Goal: Information Seeking & Learning: Check status

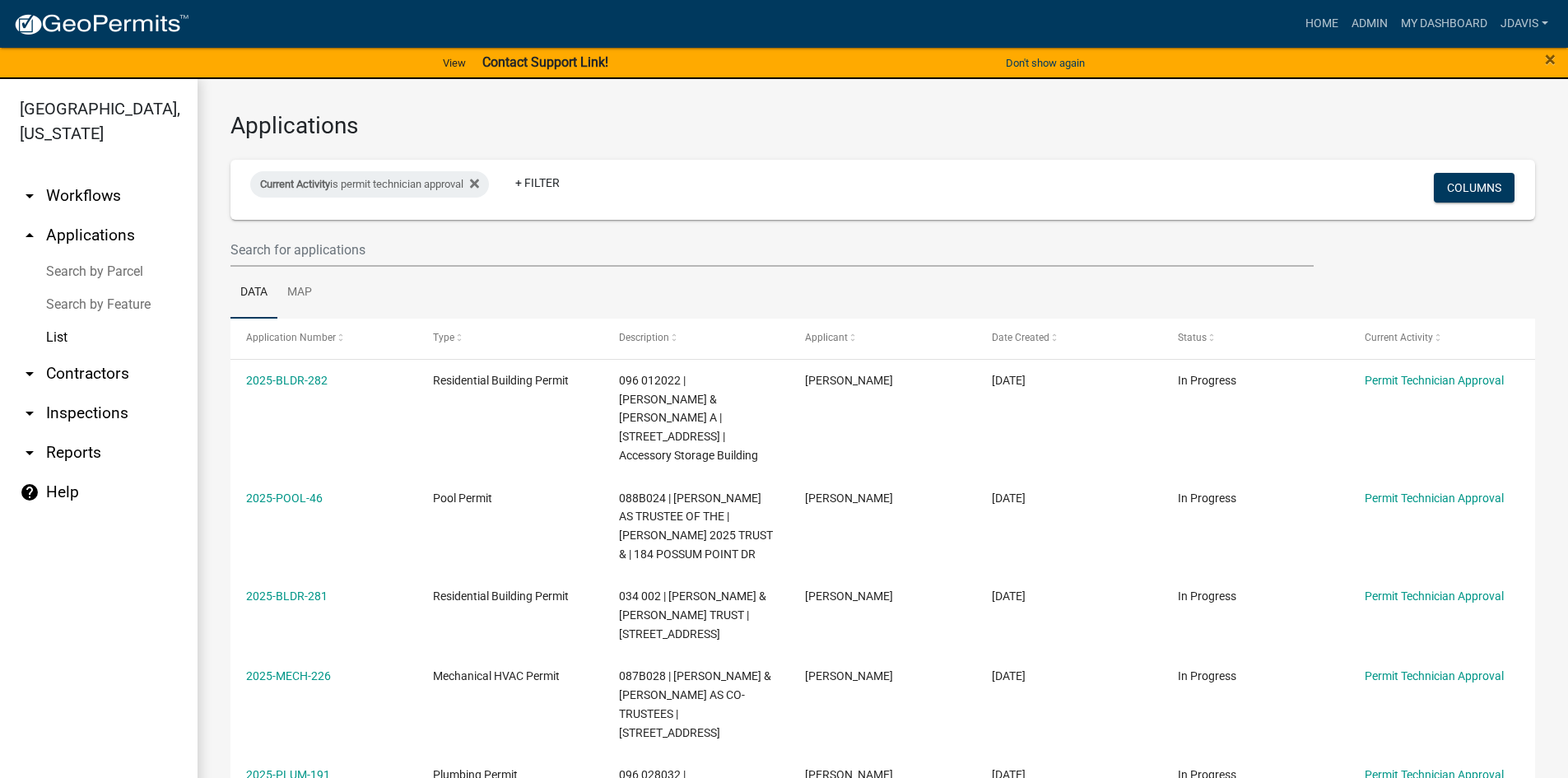
select select "2: 50"
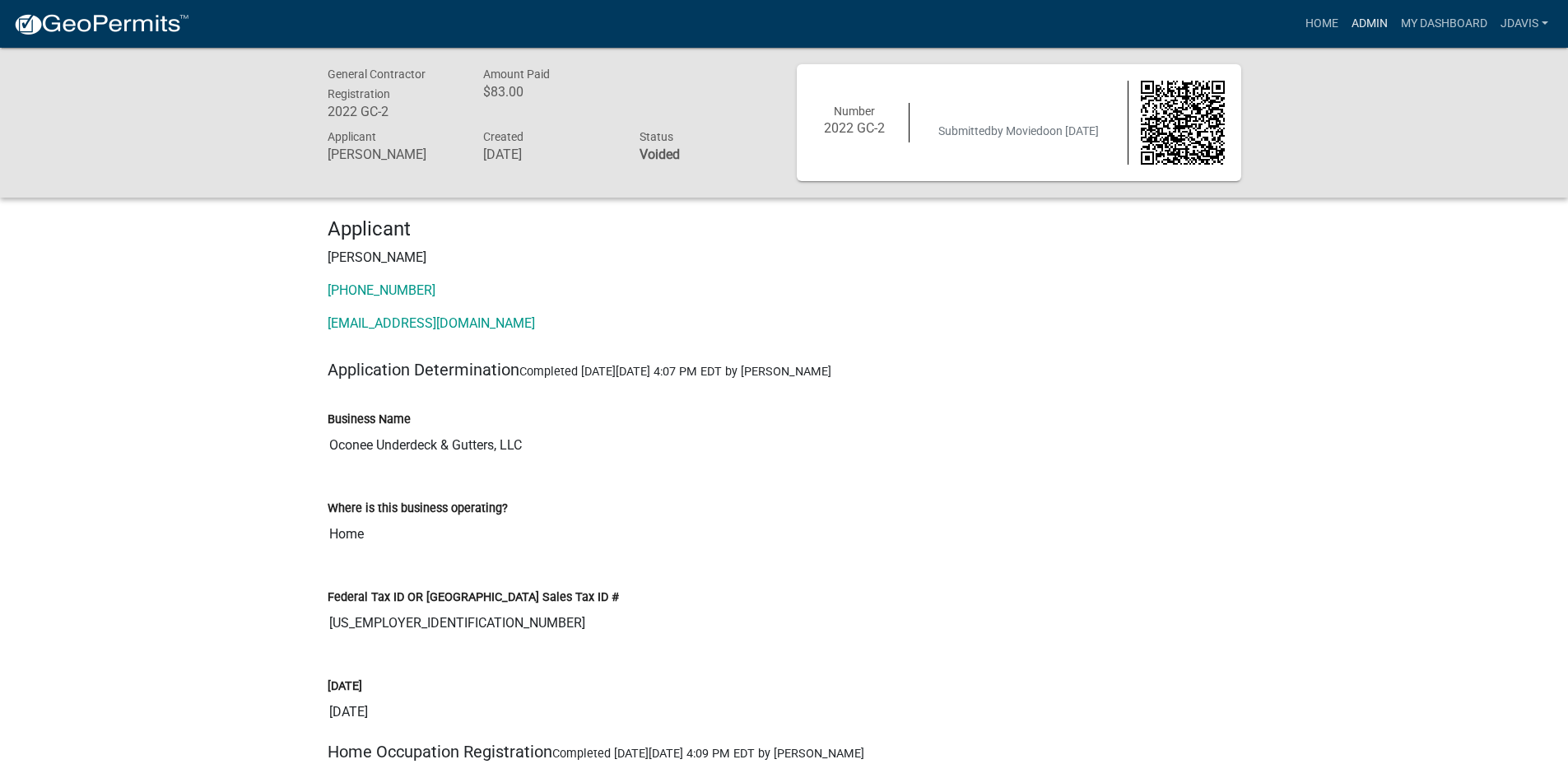
click at [1362, 25] on link "Admin" at bounding box center [1370, 24] width 49 height 32
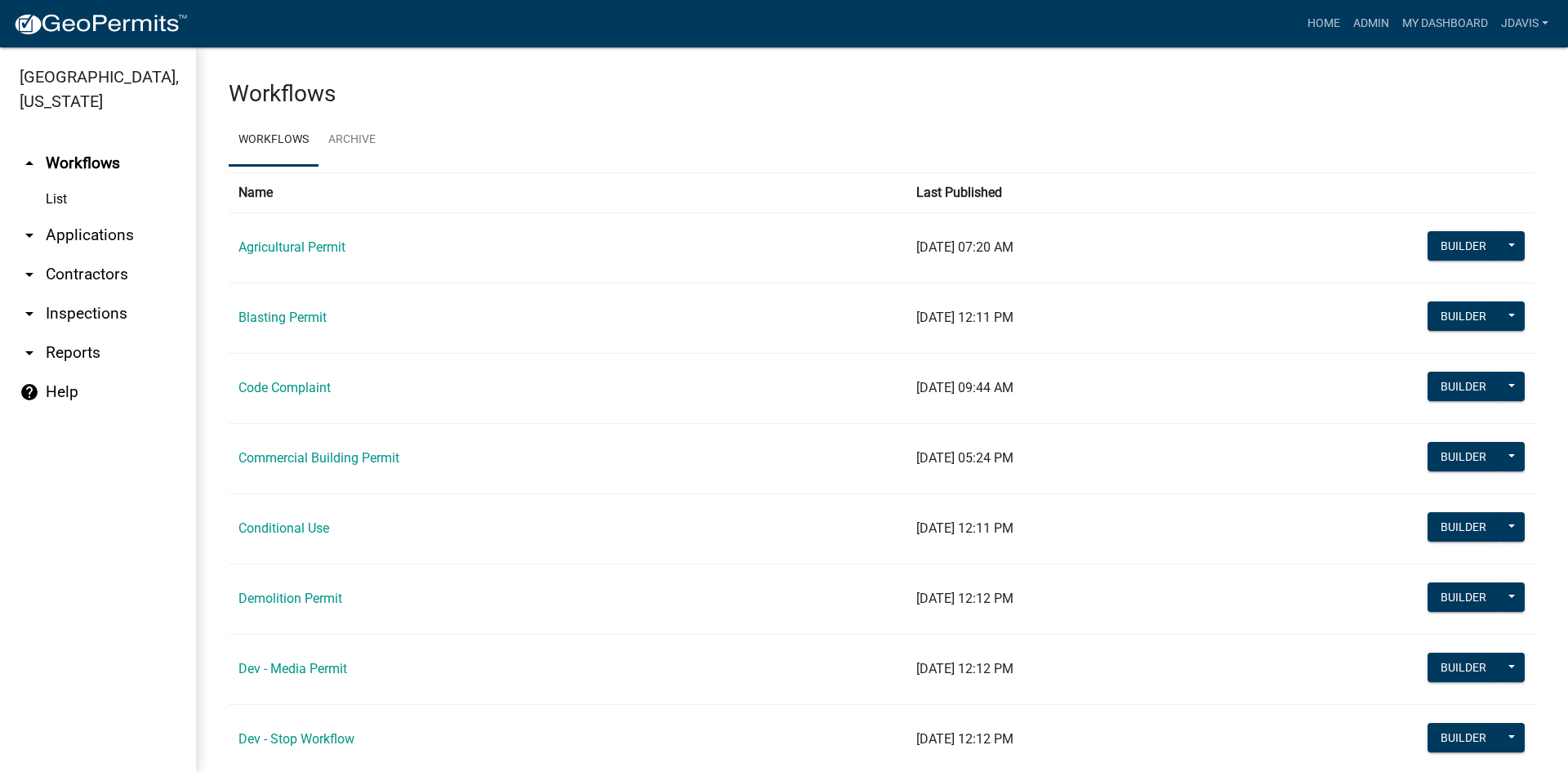
click at [110, 231] on link "arrow_drop_down Applications" at bounding box center [98, 235] width 196 height 39
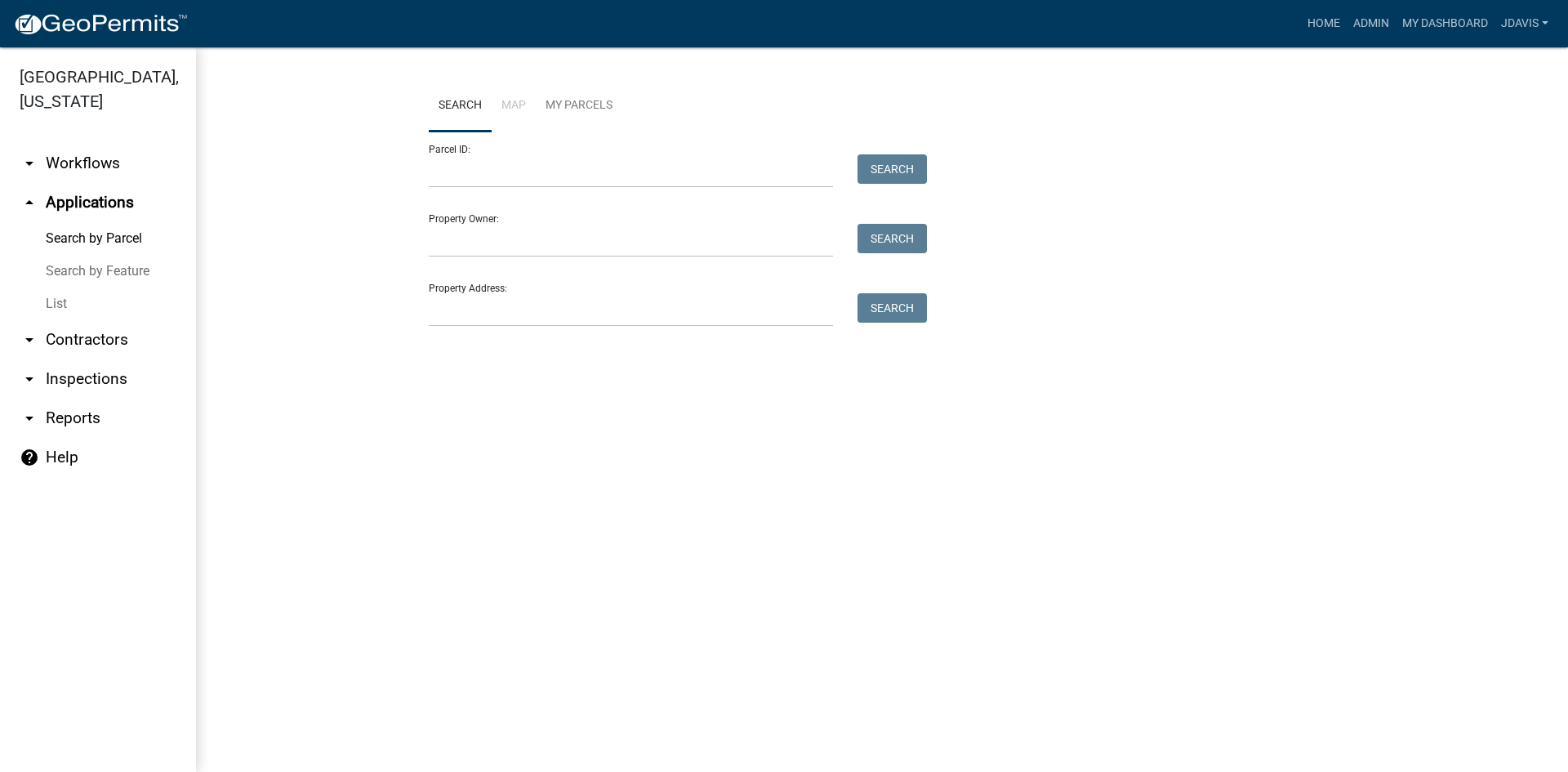
click at [67, 303] on link "List" at bounding box center [98, 304] width 196 height 33
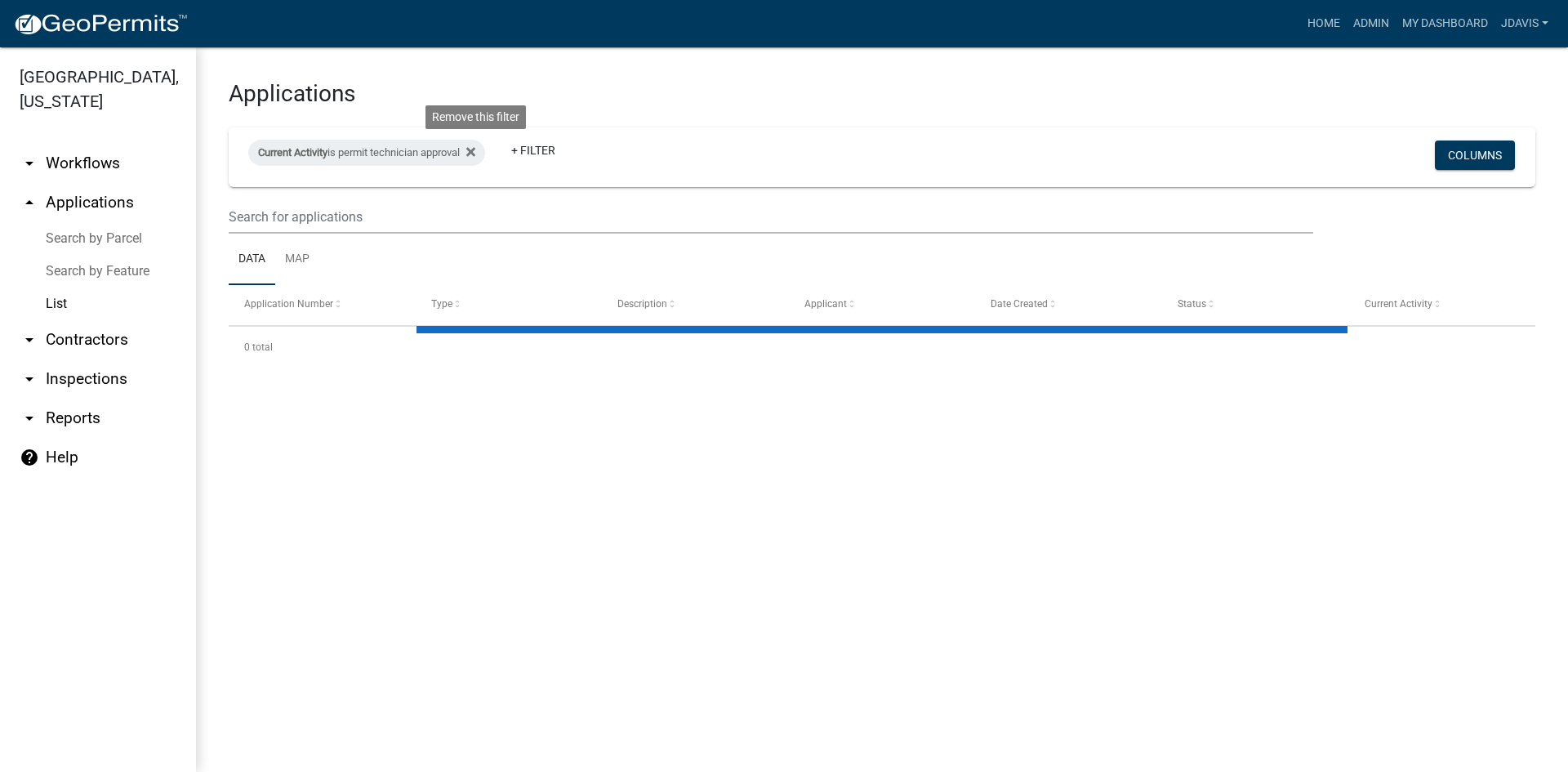
select select "2: 50"
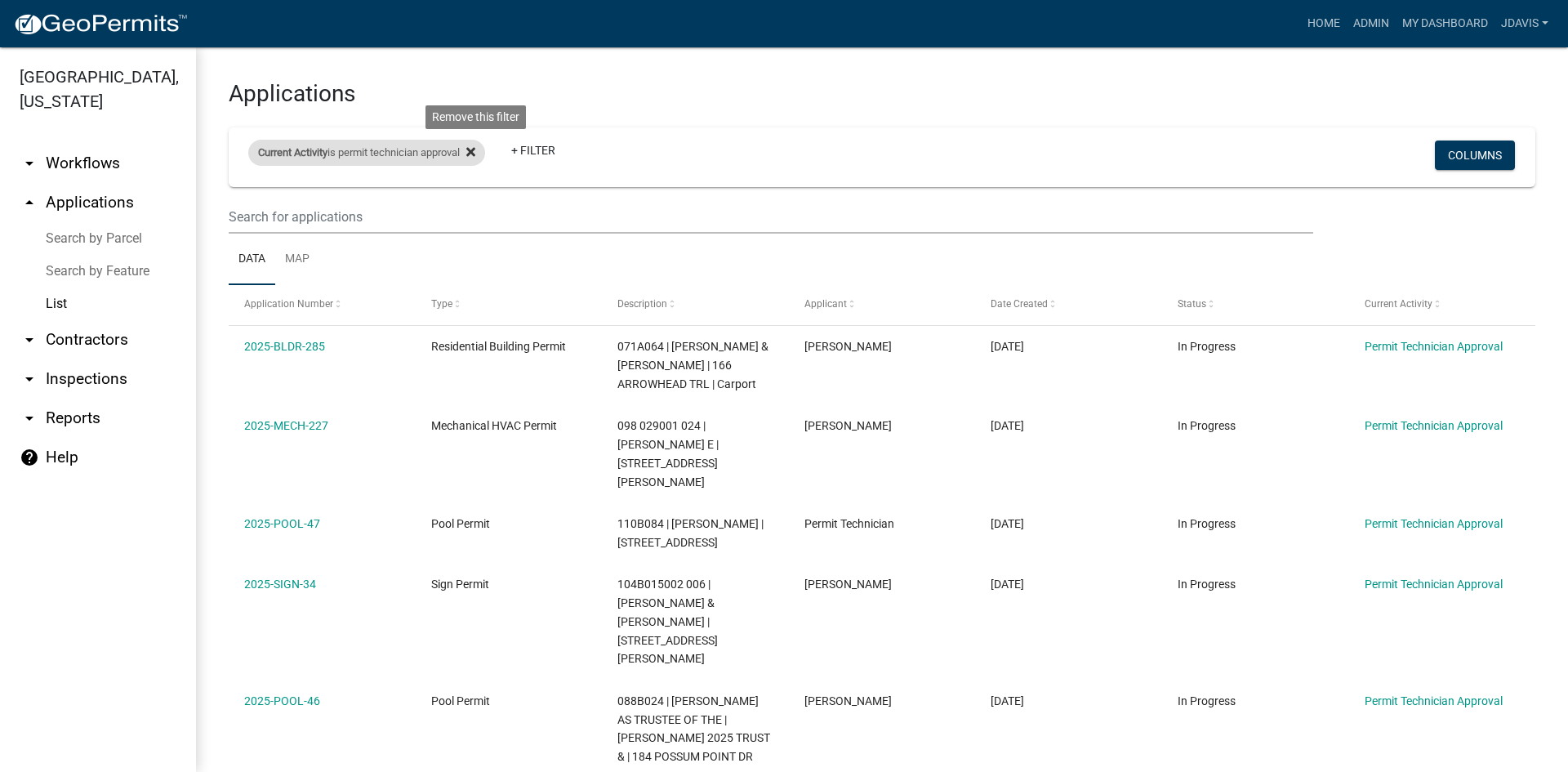
click at [476, 154] on icon at bounding box center [470, 152] width 9 height 13
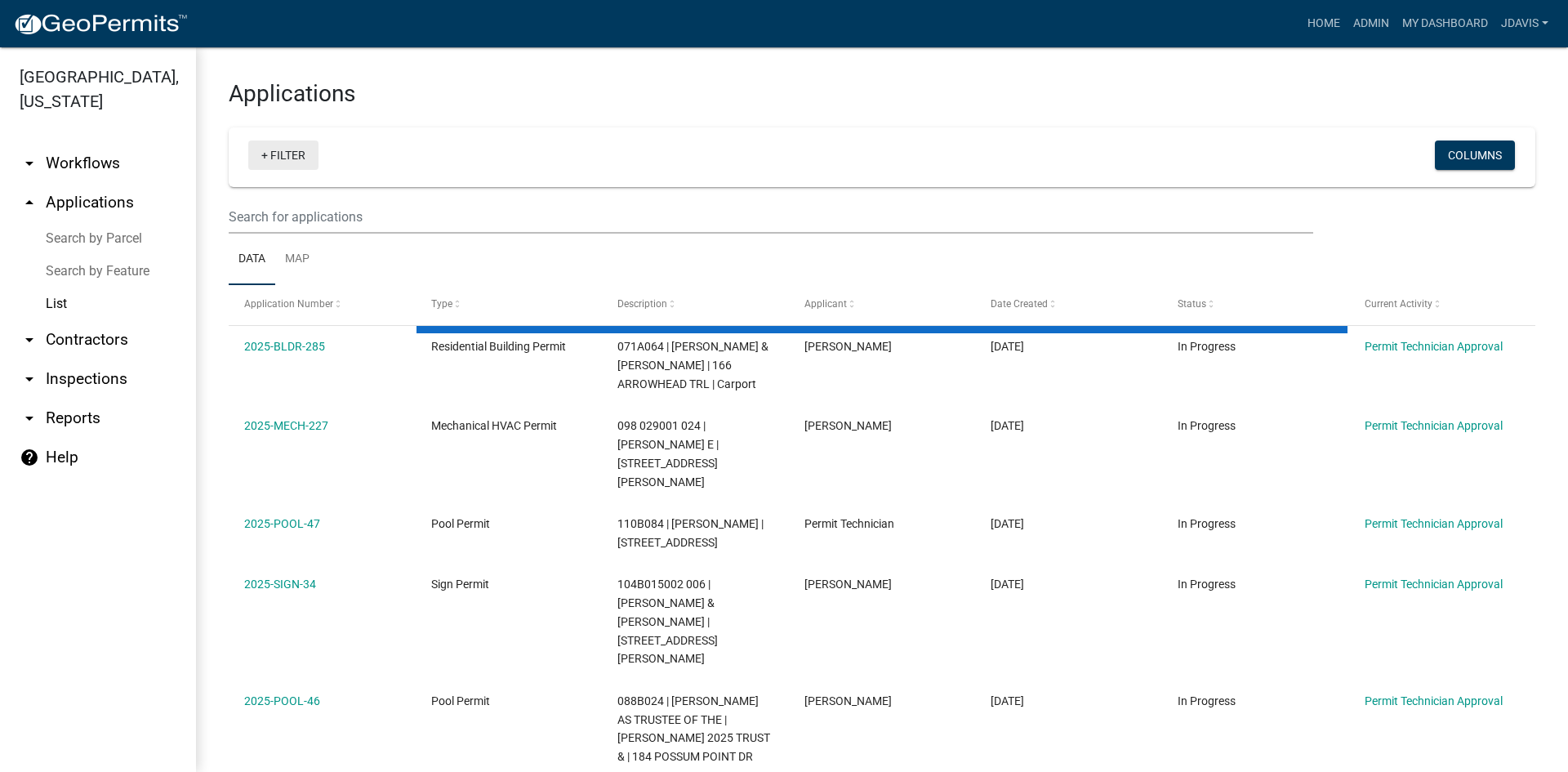
click at [265, 157] on link "+ Filter" at bounding box center [283, 155] width 70 height 30
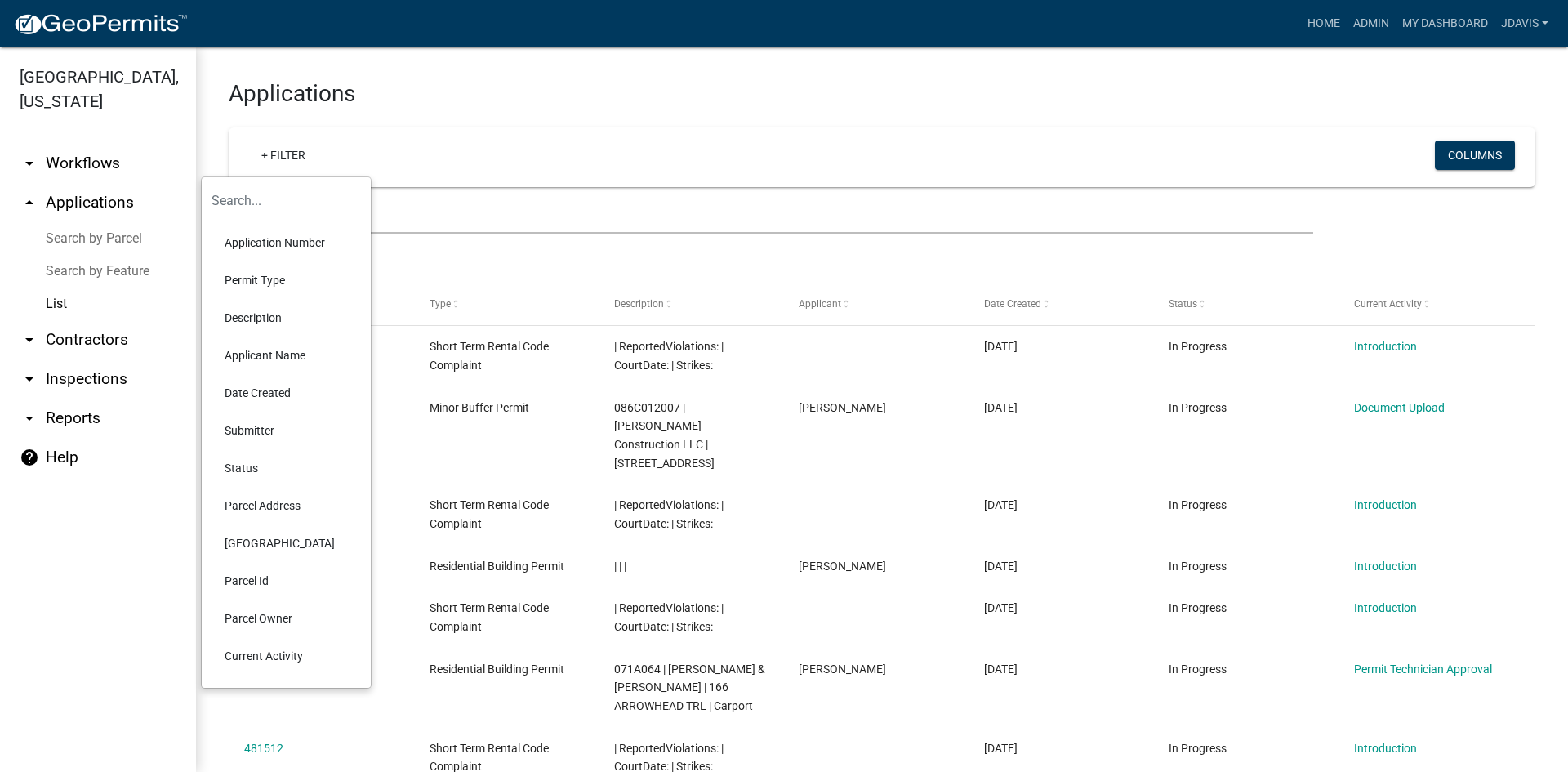
click at [271, 651] on li "Current Activity" at bounding box center [286, 656] width 150 height 37
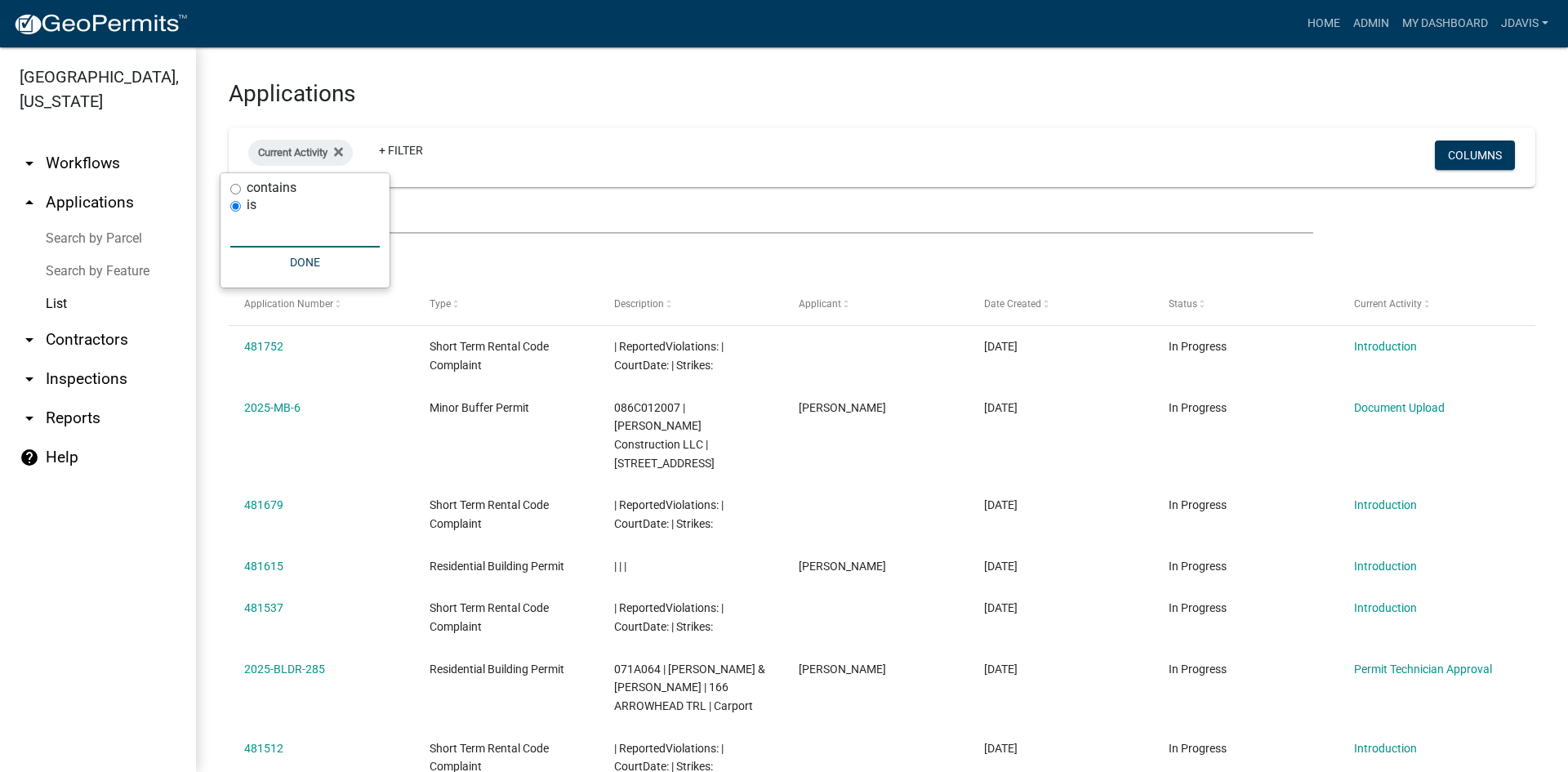
click at [315, 232] on input "text" at bounding box center [305, 231] width 150 height 34
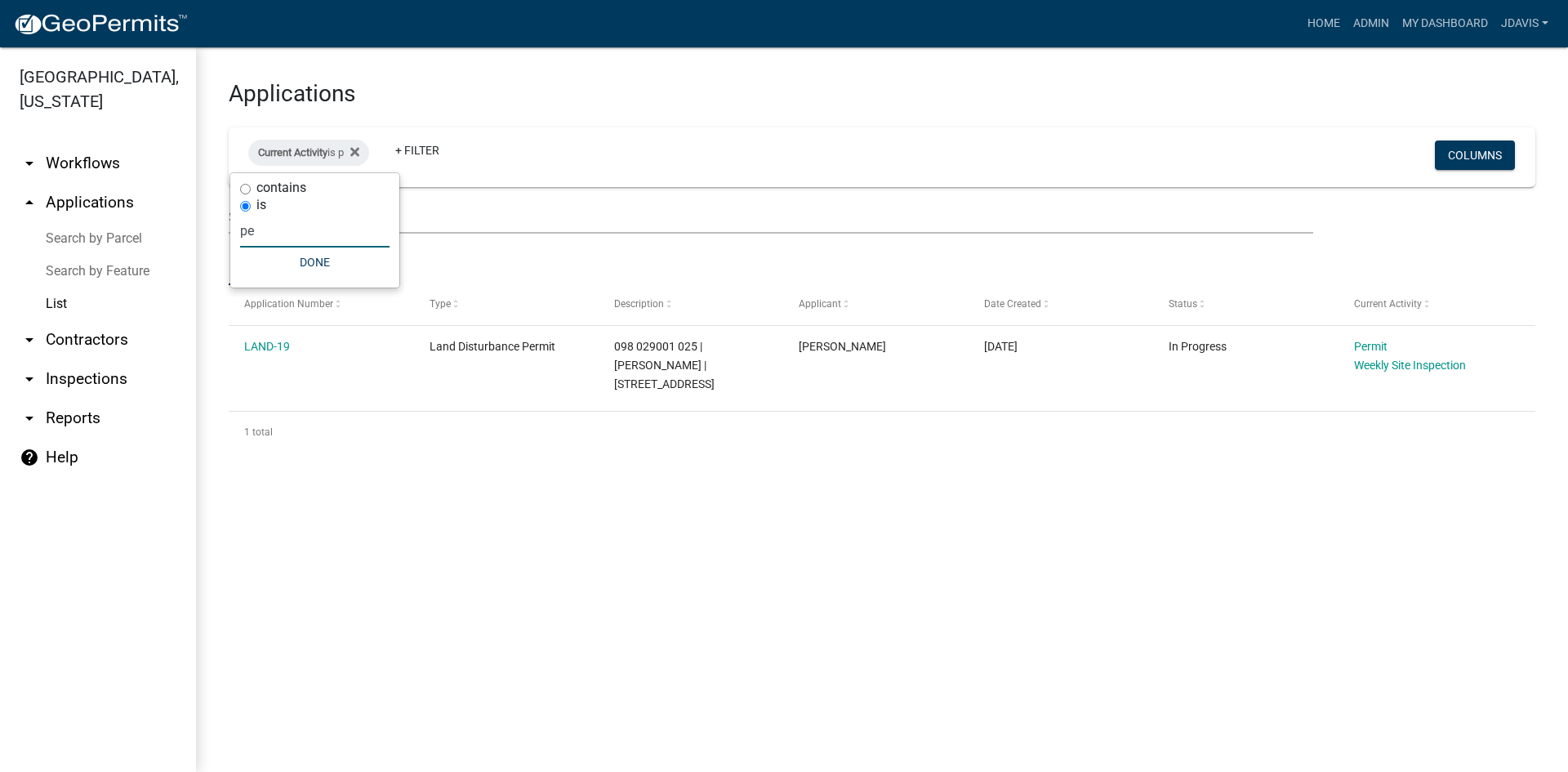
type input "p"
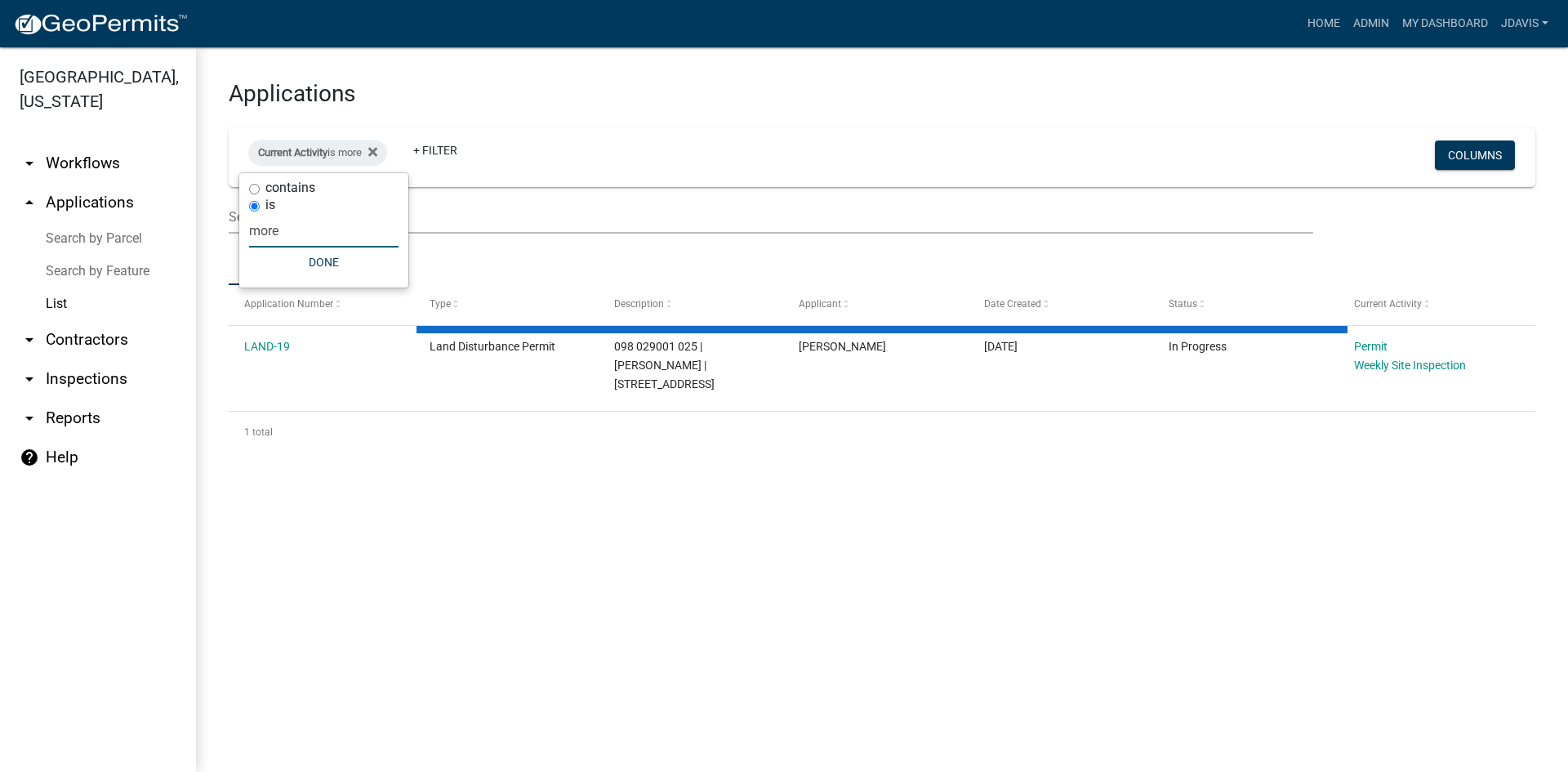
type input "more i"
select select "2: 50"
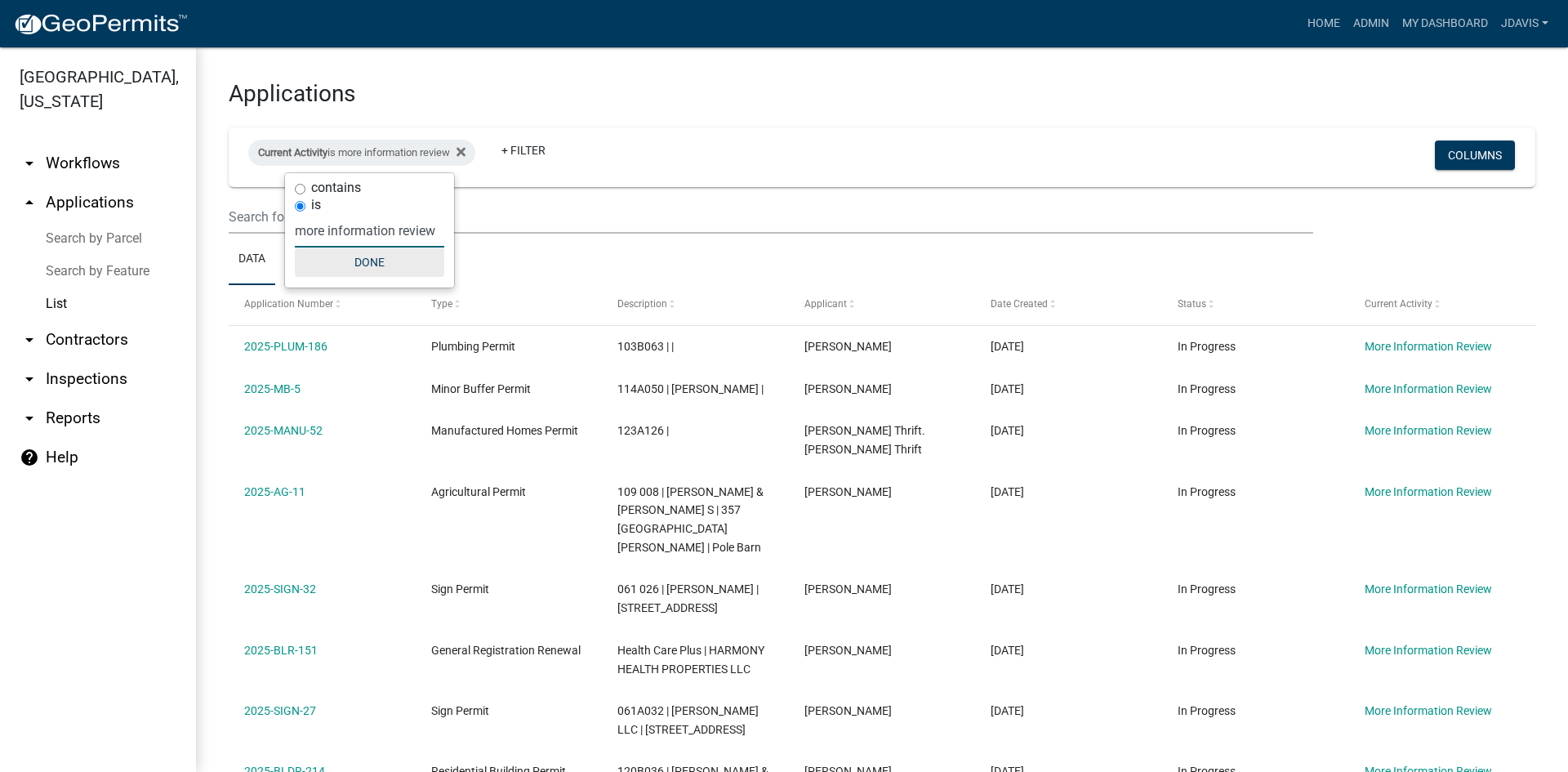
type input "more information review"
click at [358, 256] on button "Done" at bounding box center [369, 262] width 150 height 30
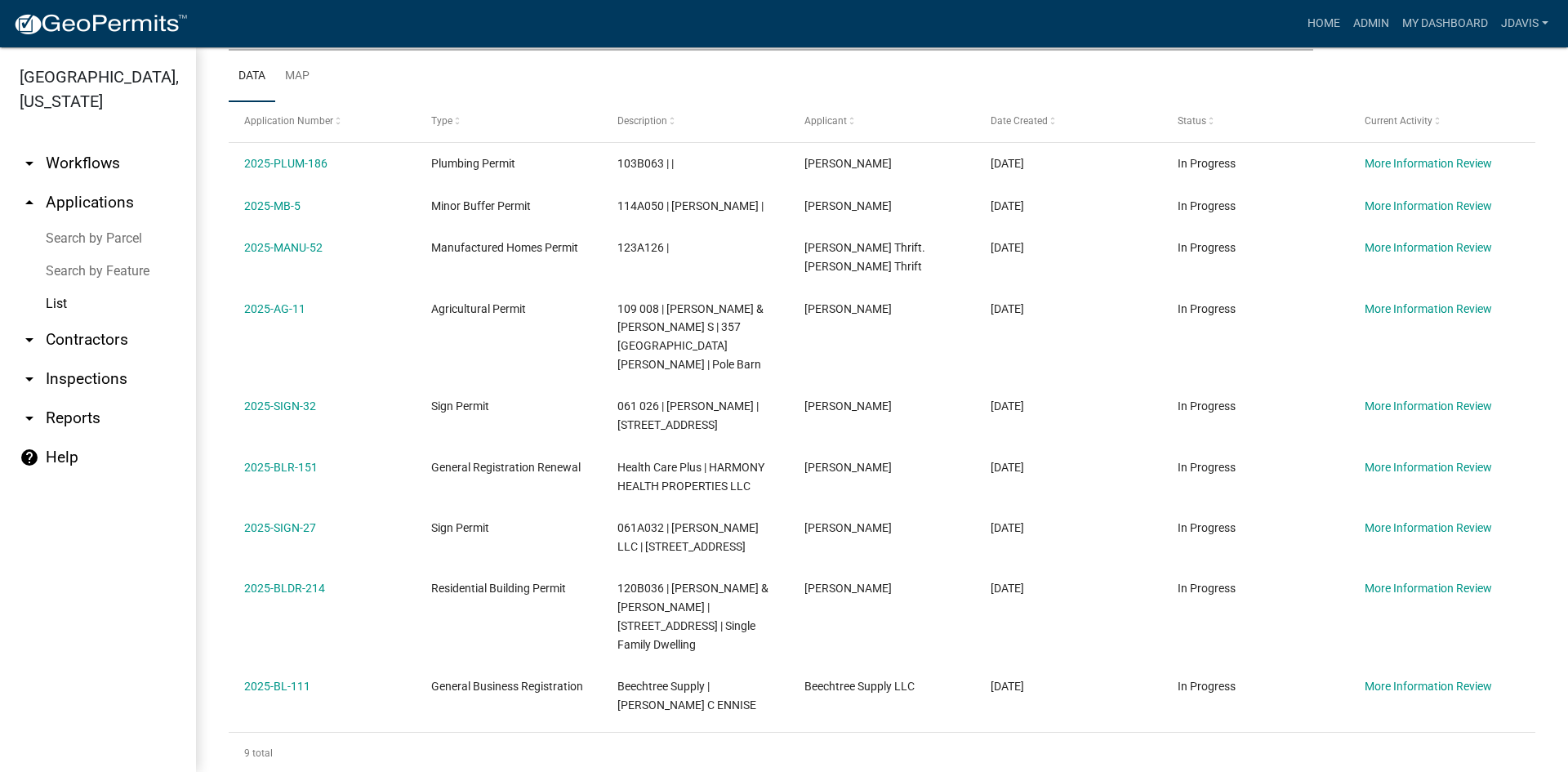
scroll to position [199, 0]
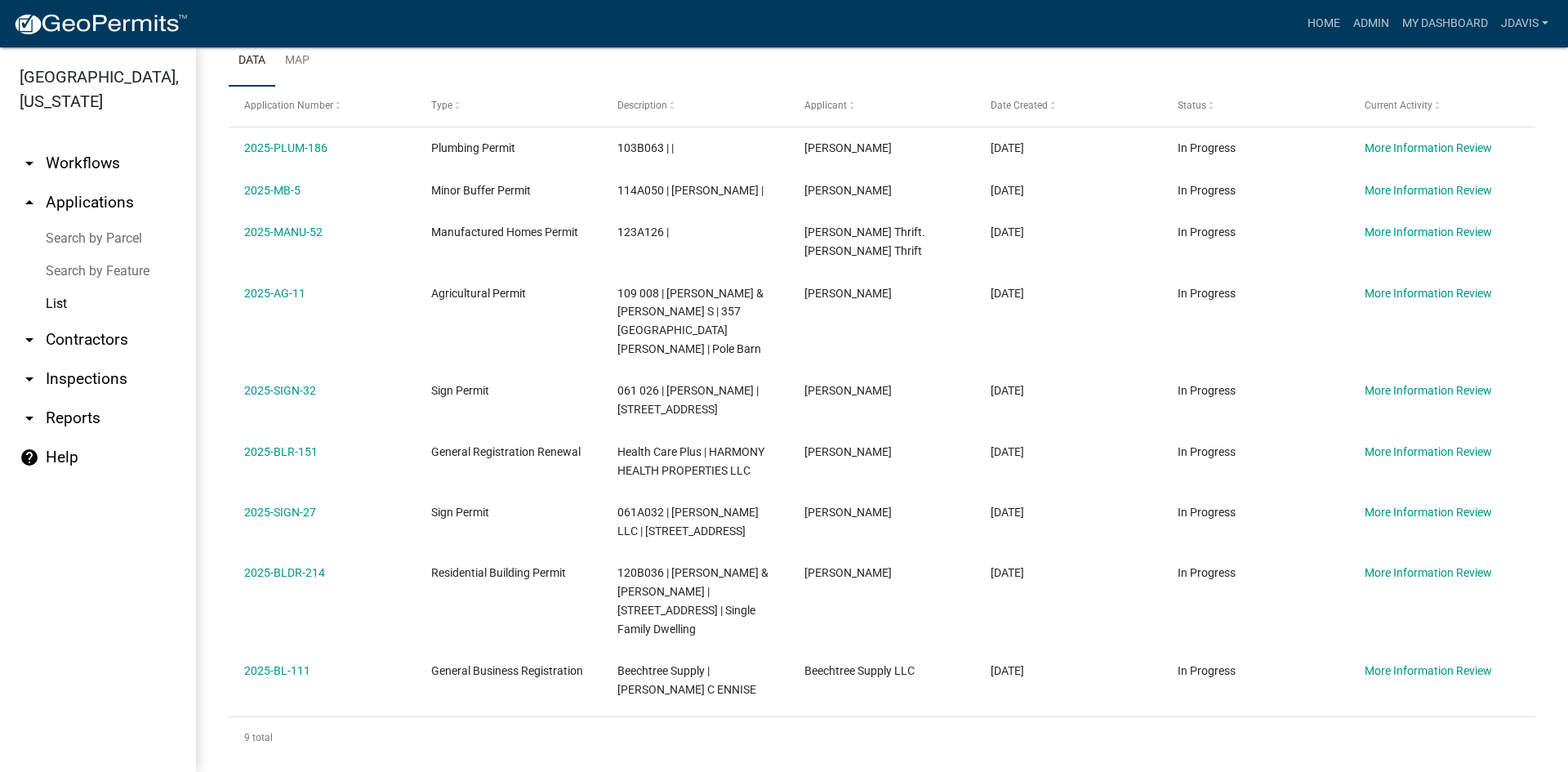
drag, startPoint x: 234, startPoint y: 347, endPoint x: 1118, endPoint y: 771, distance: 980.4
click at [1118, 771] on div "Applications Current Activity is more information review + Filter Columns Data …" at bounding box center [882, 319] width 1372 height 942
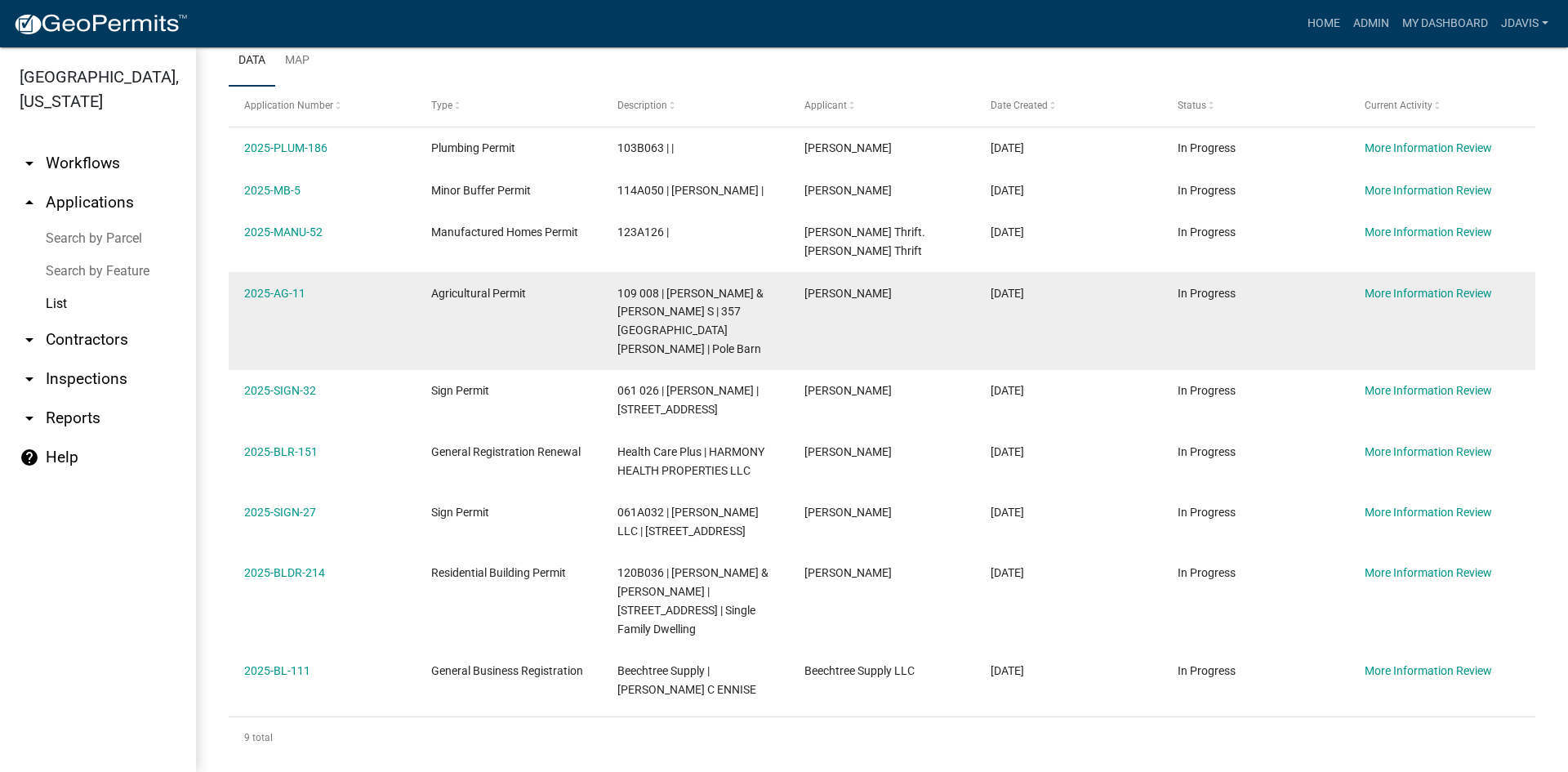
copy div "2025-PLUM-186 Plumbing Permit 103B063 | | Jeremy Nichols 09/16/2025 In Progress…"
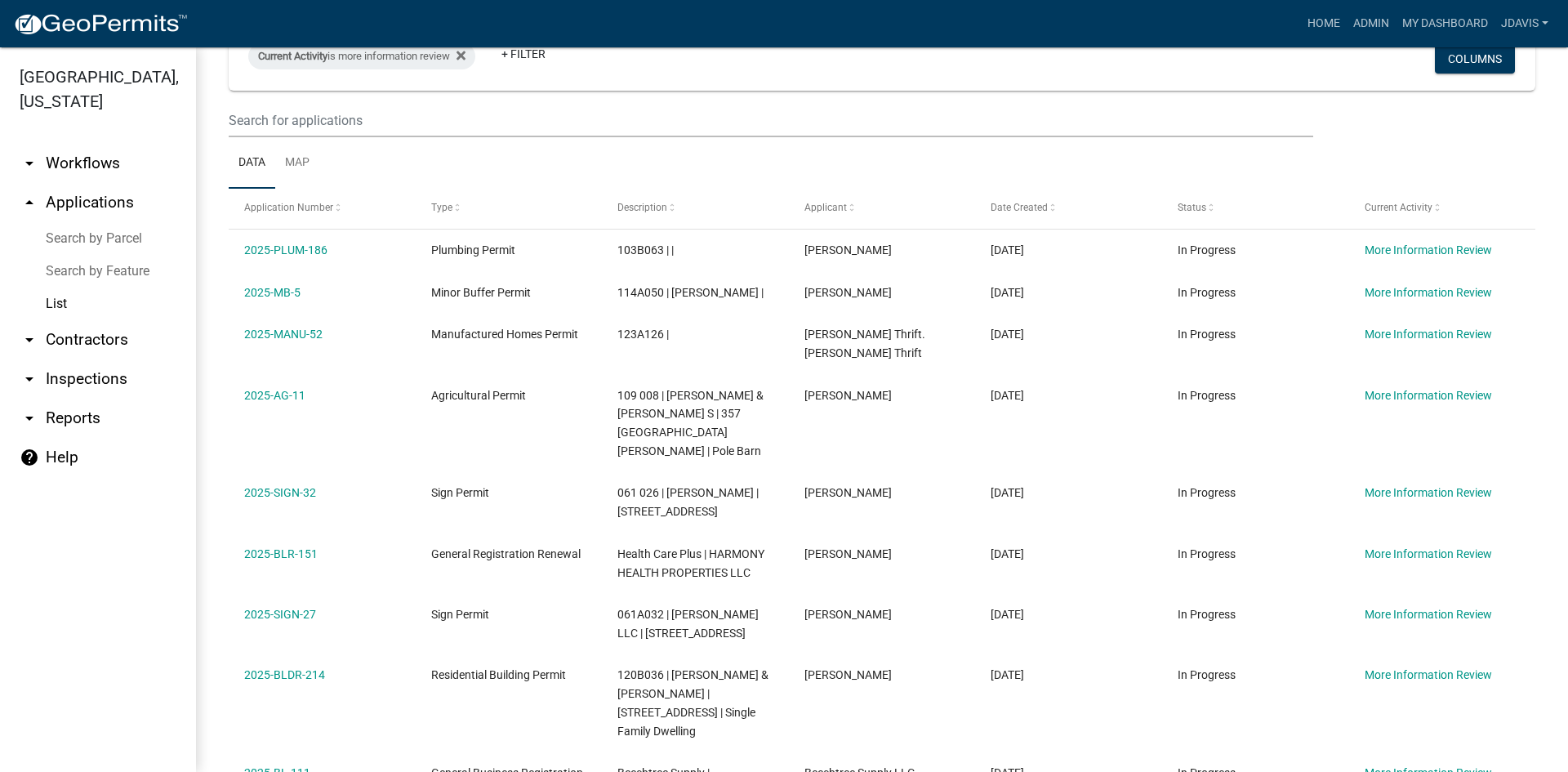
scroll to position [0, 0]
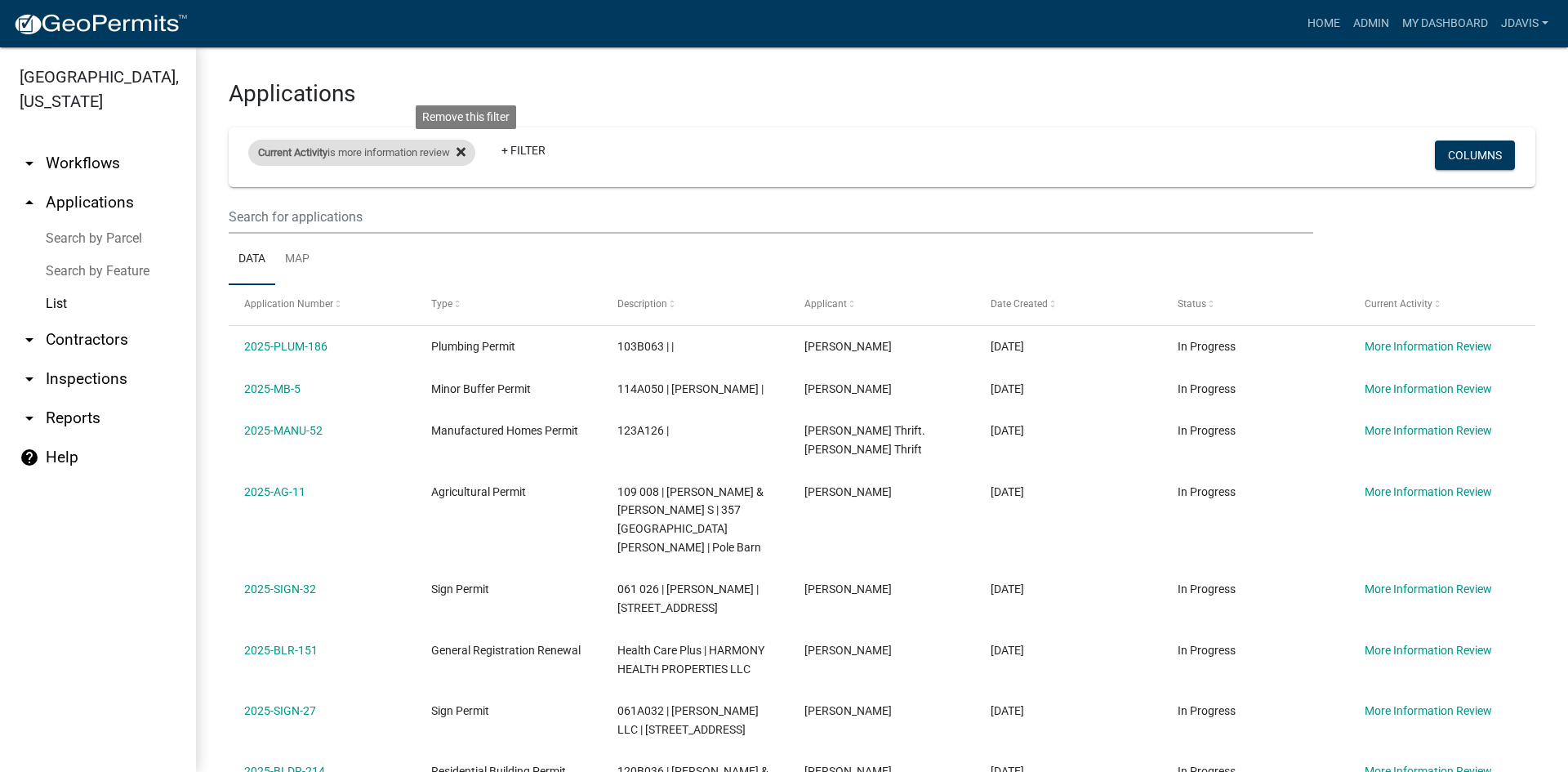
click at [465, 151] on icon at bounding box center [460, 152] width 9 height 9
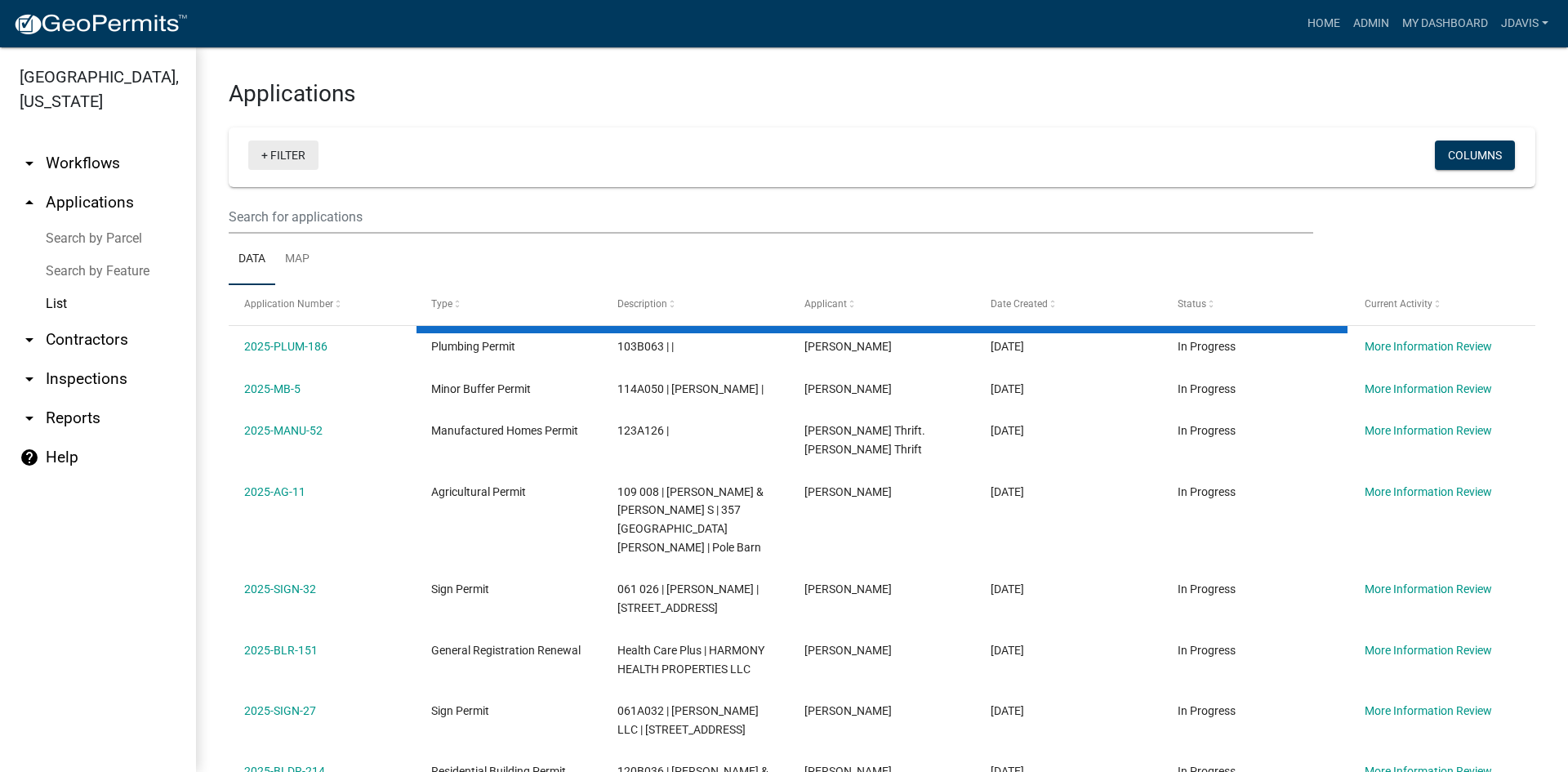
click at [261, 151] on link "+ Filter" at bounding box center [283, 155] width 70 height 30
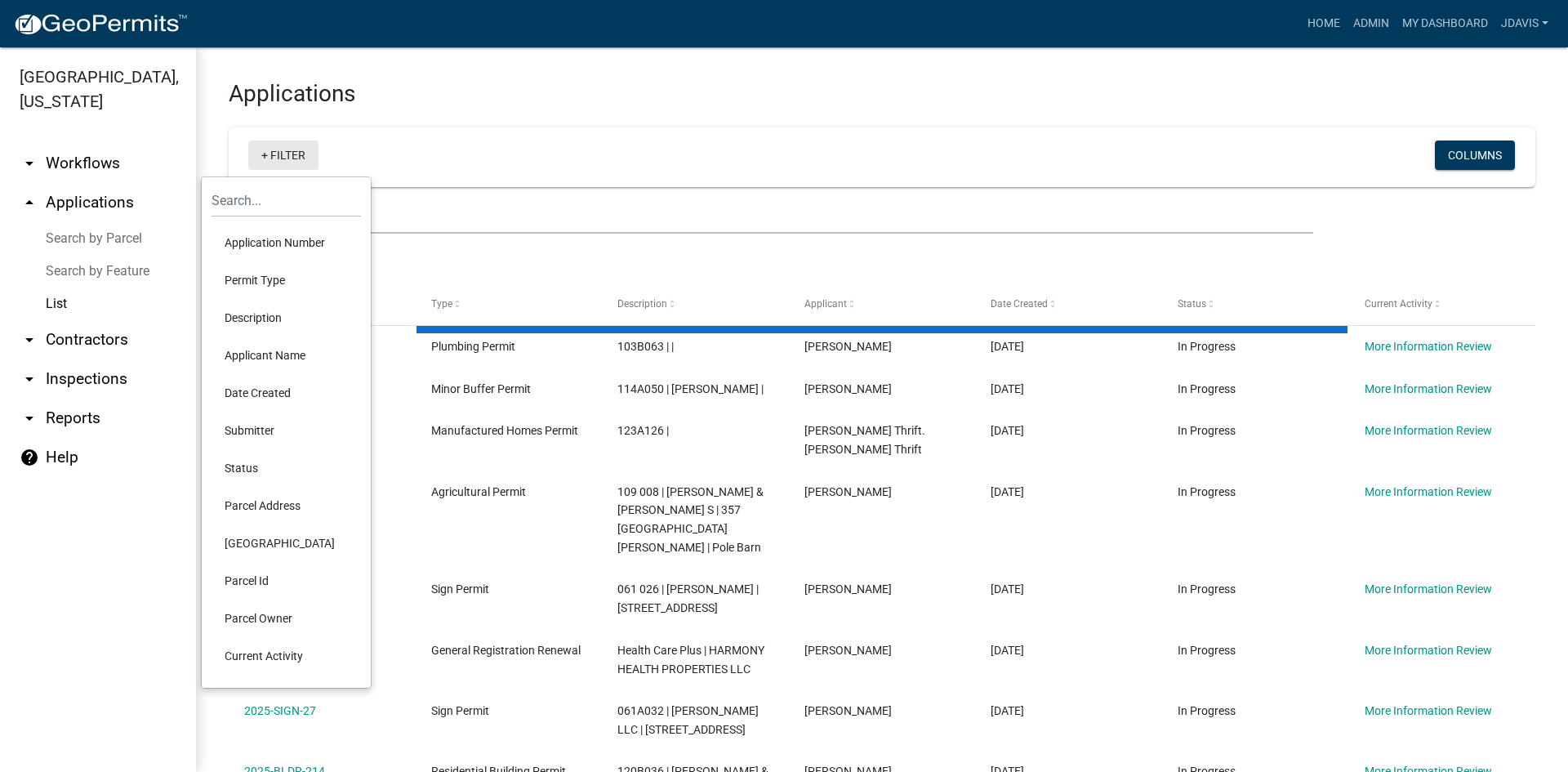
select select "2: 50"
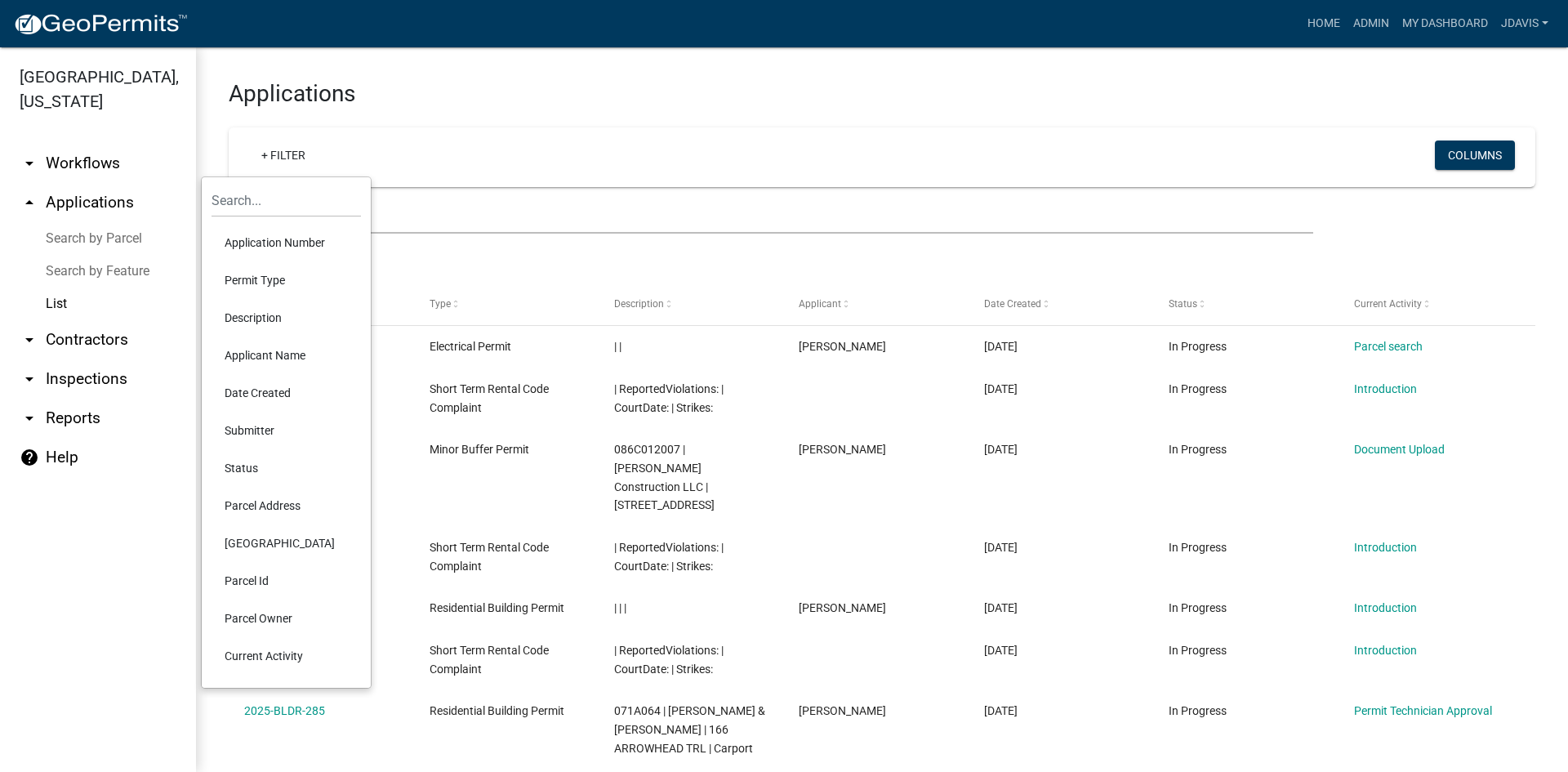
click at [254, 654] on li "Current Activity" at bounding box center [286, 656] width 150 height 37
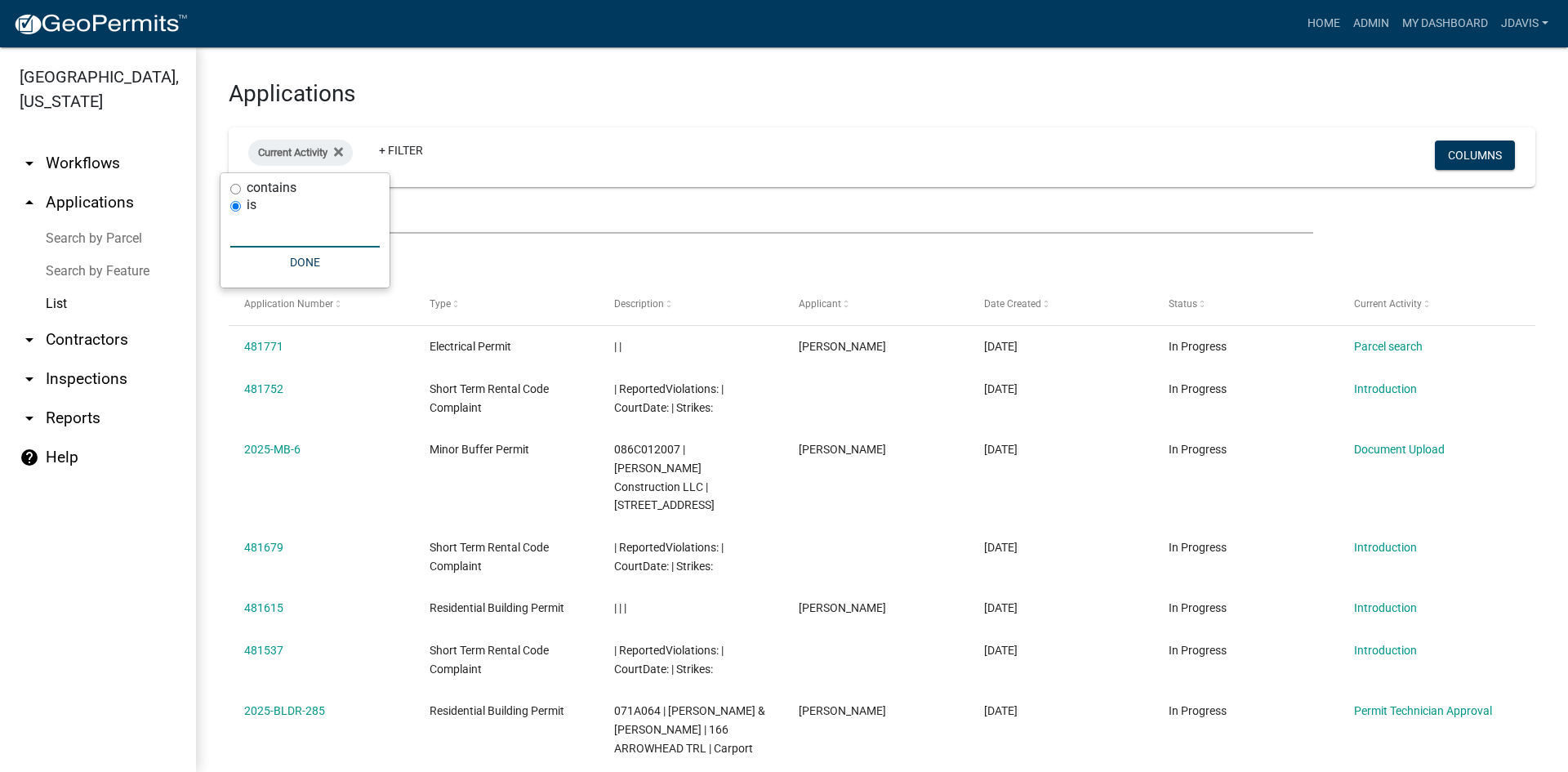
click at [245, 233] on input "text" at bounding box center [305, 231] width 150 height 34
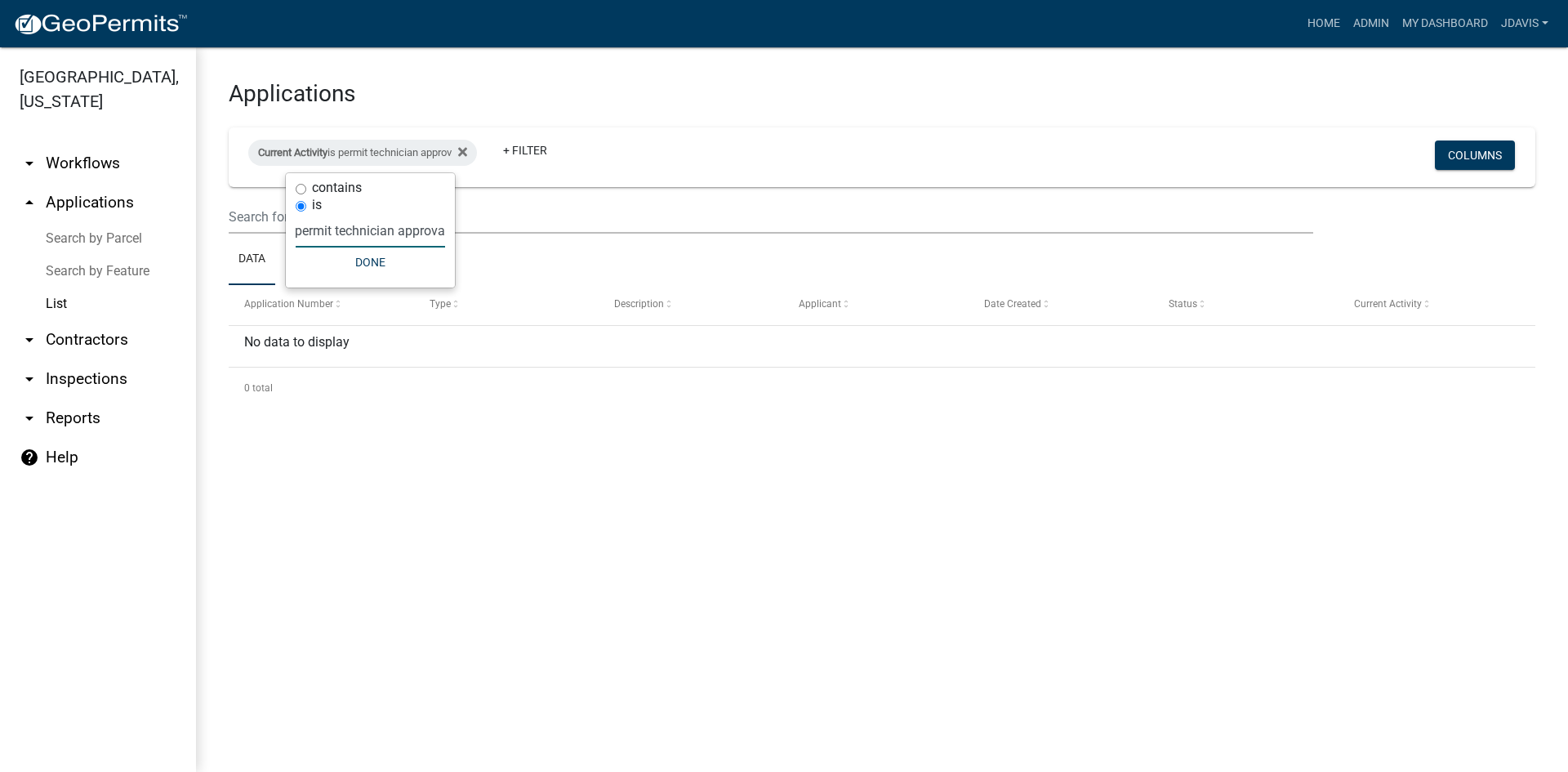
scroll to position [0, 11]
type input "permit technician approval"
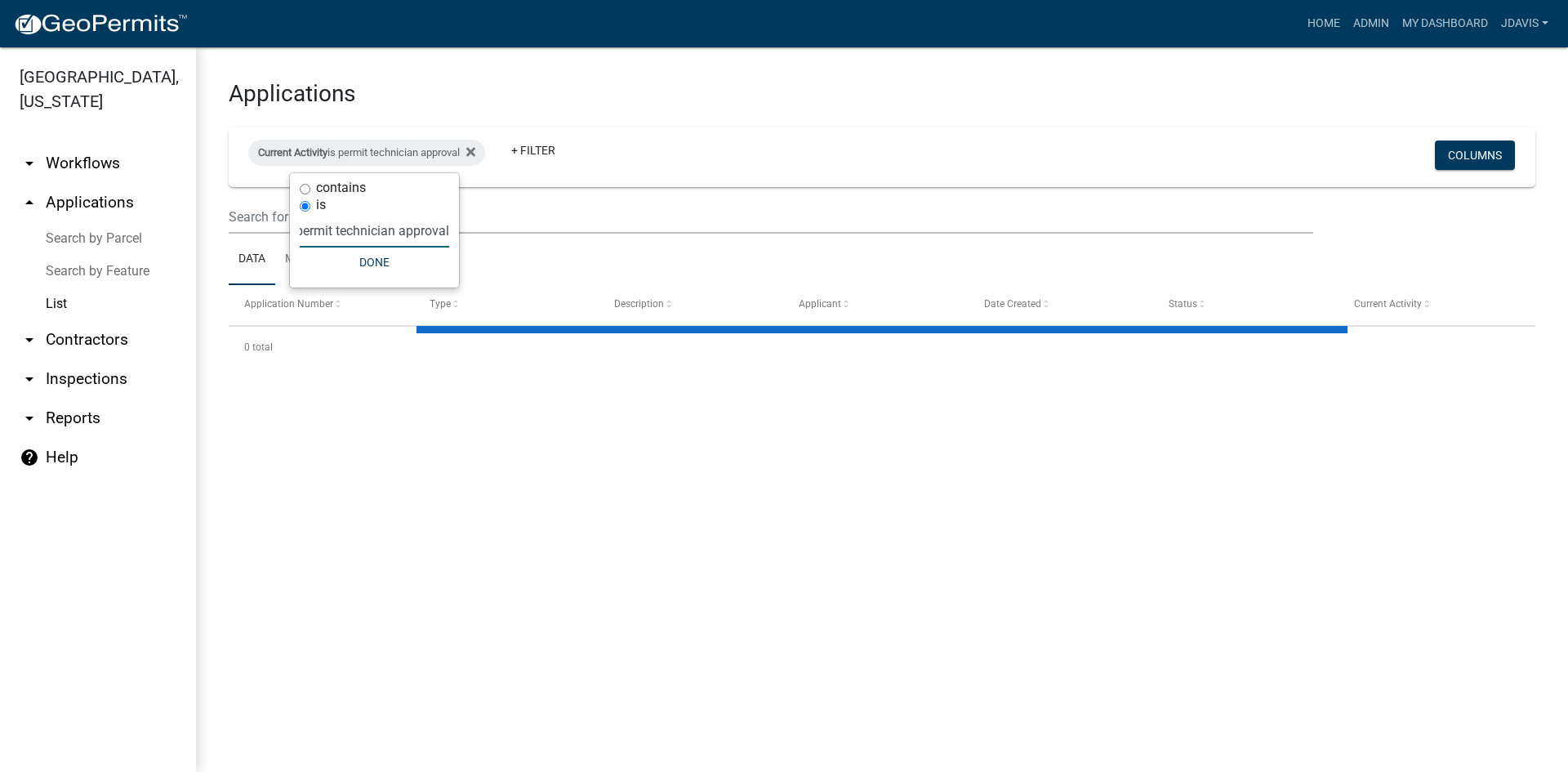
select select "2: 50"
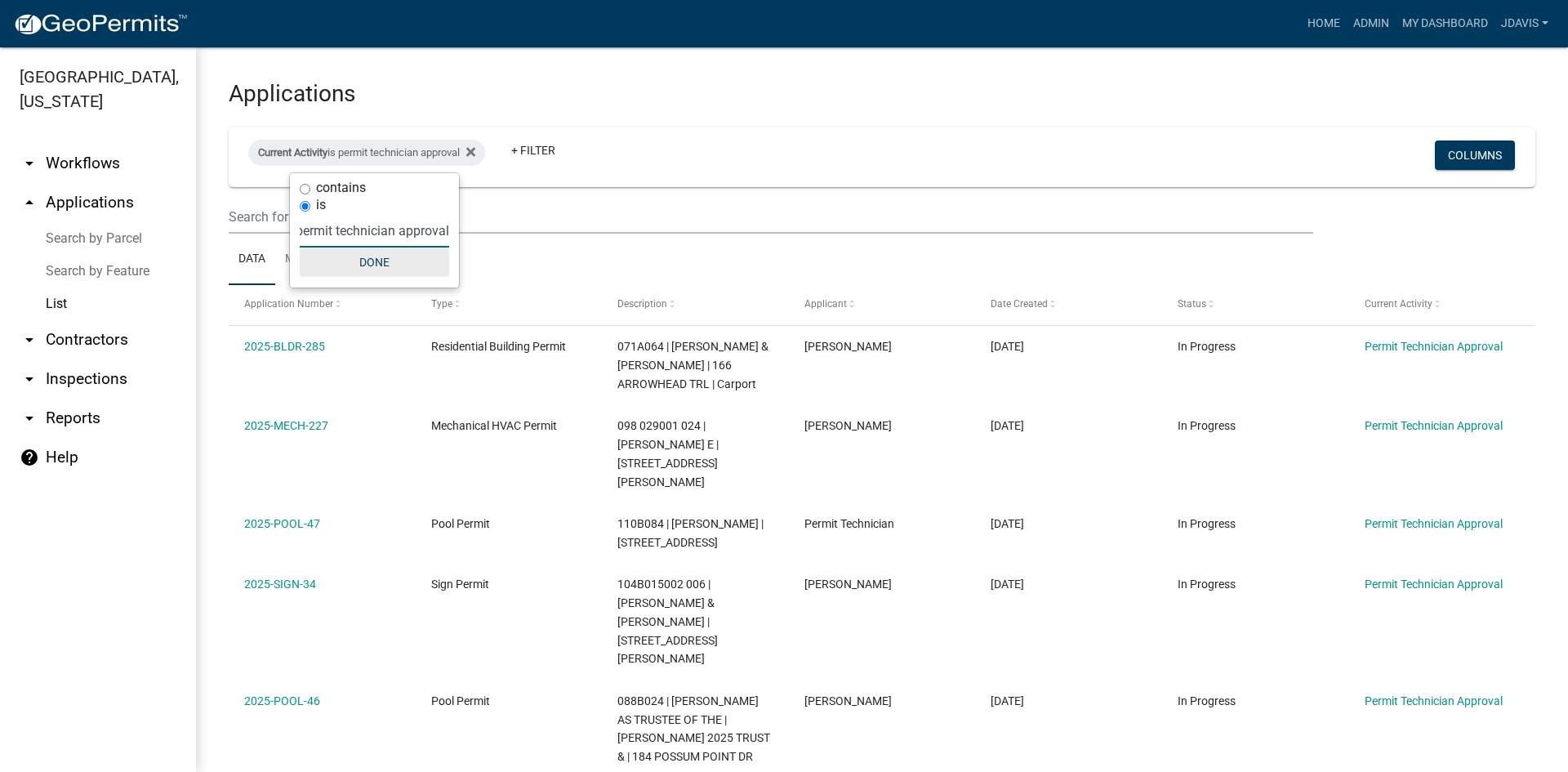
type input "permit technician approval"
click at [395, 269] on button "Done" at bounding box center [374, 262] width 150 height 30
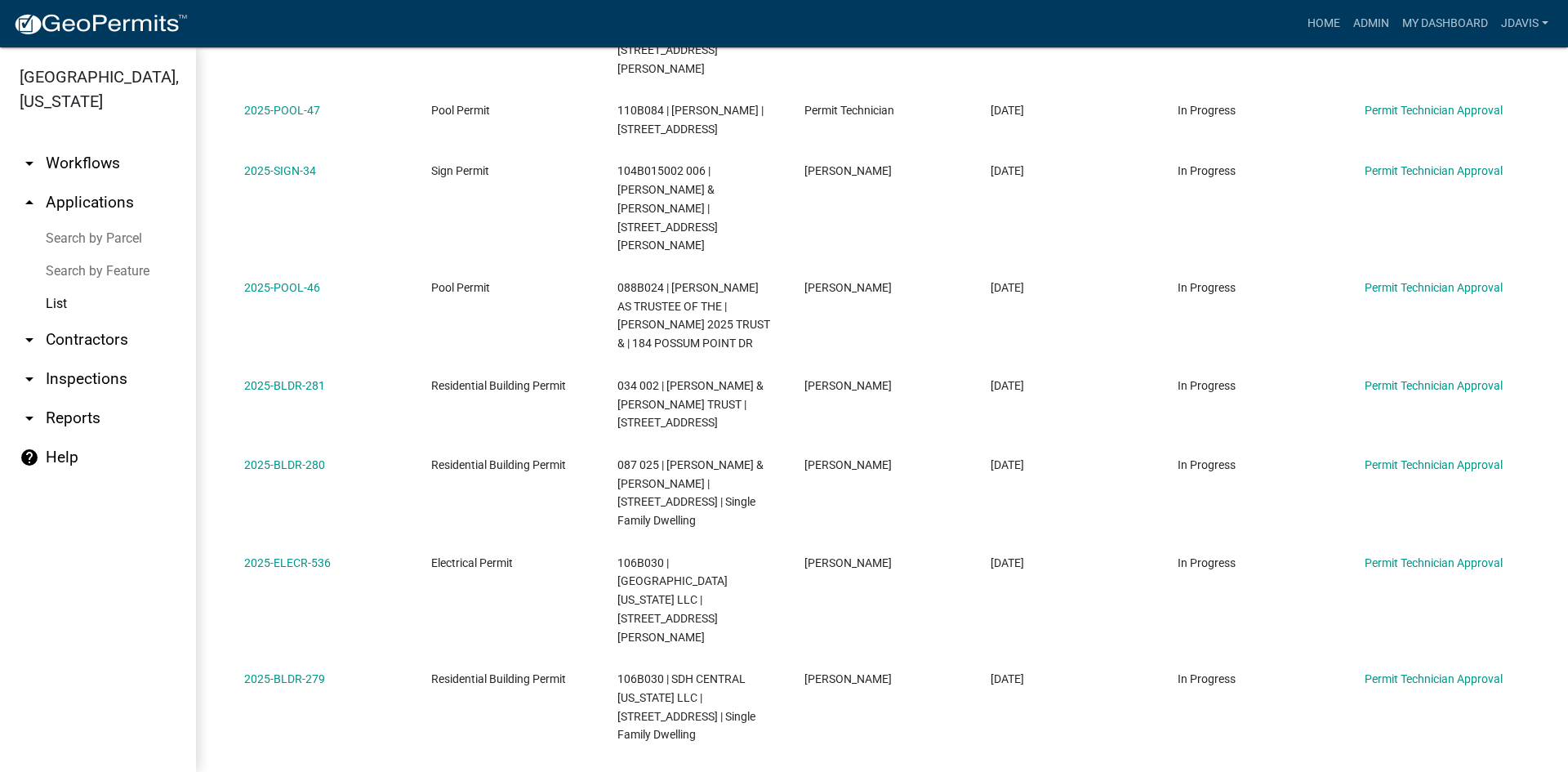
scroll to position [594, 0]
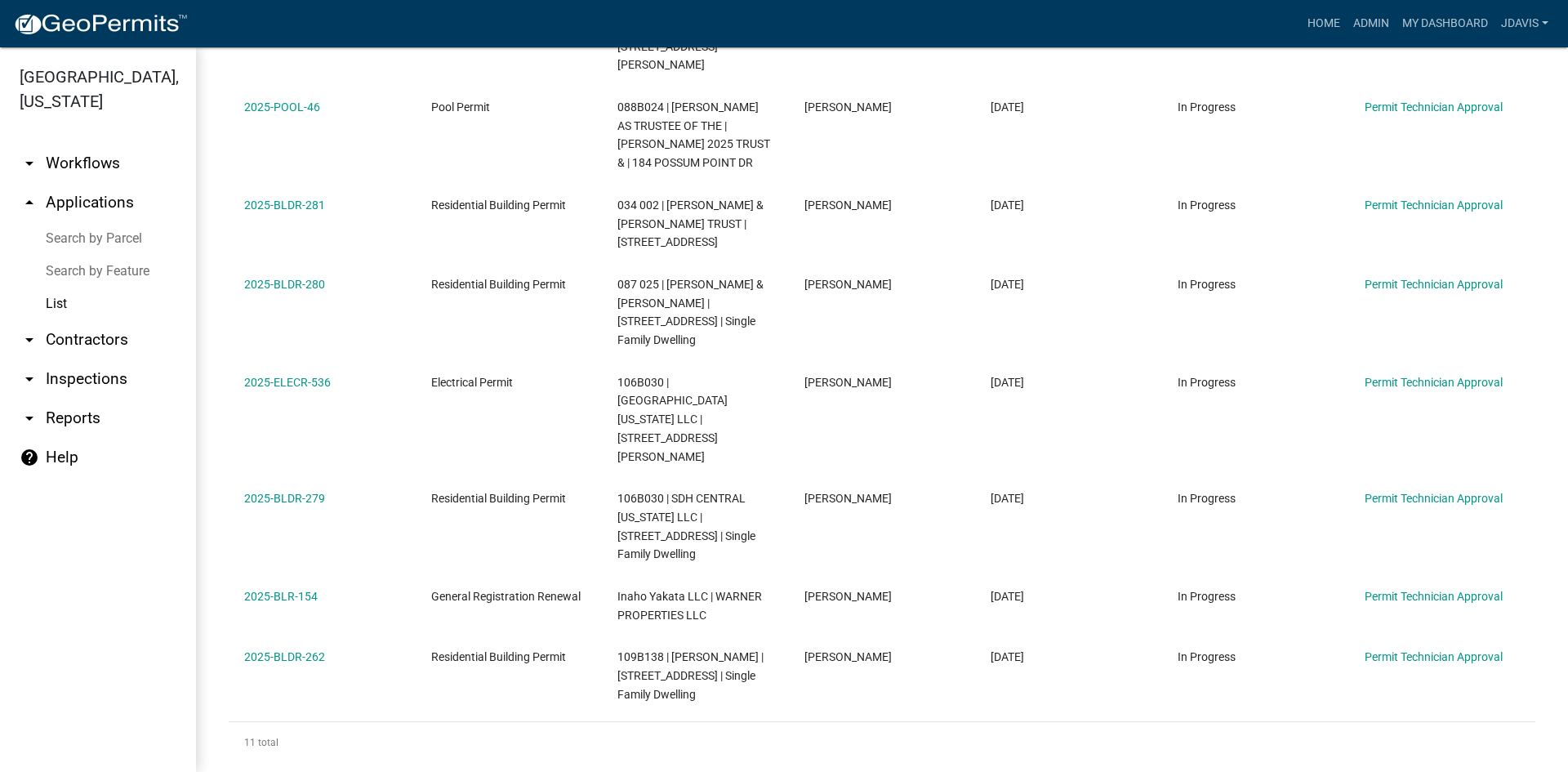
drag, startPoint x: 234, startPoint y: 345, endPoint x: 1314, endPoint y: 652, distance: 1122.8
click at [1314, 652] on div "Application Number Type Description Applicant Date Created Status Current Activ…" at bounding box center [882, 227] width 1307 height 1072
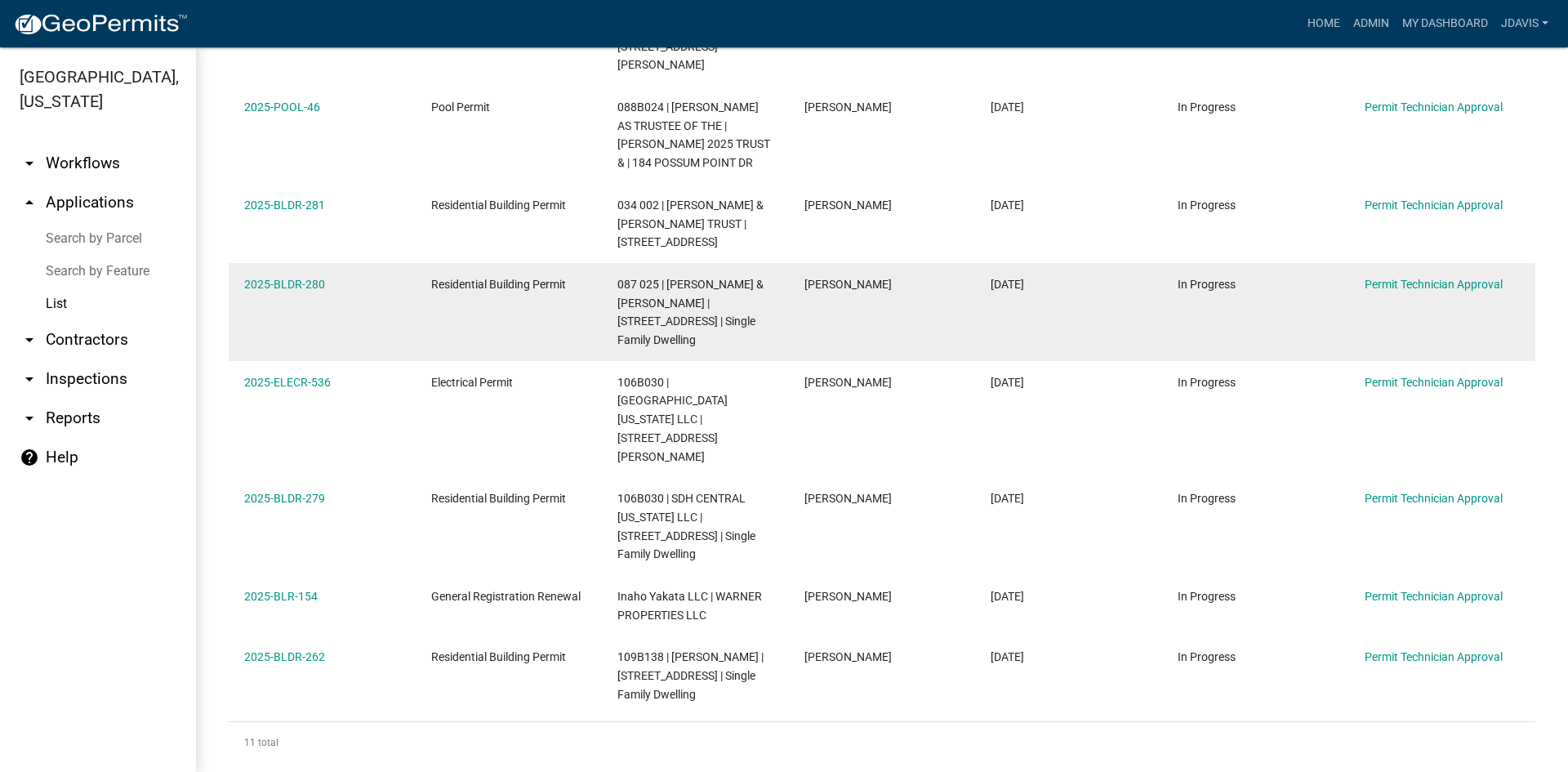
copy div "2025-BLDR-285 Residential Building Permit 071A064 | KELLEY TIMOTHY V & HEATHER …"
